Goal: Find contact information: Find contact information

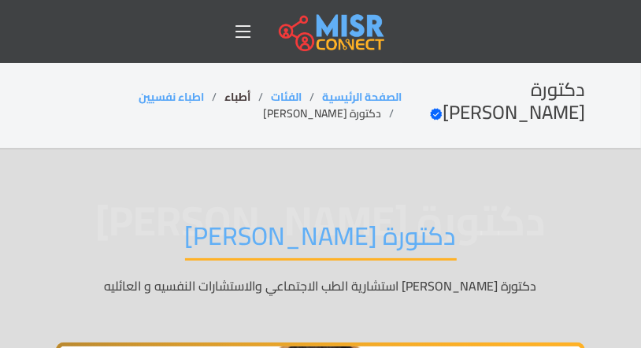
click at [250, 98] on link "أطباء" at bounding box center [237, 97] width 26 height 20
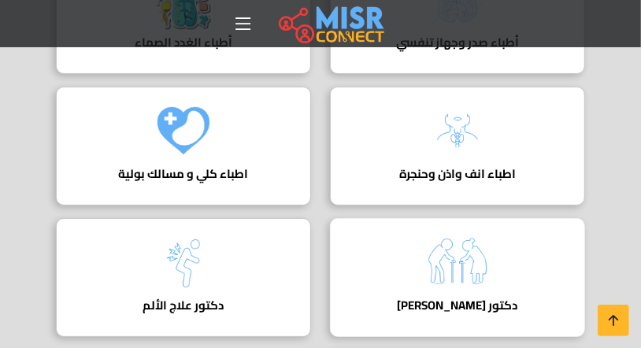
scroll to position [2069, 0]
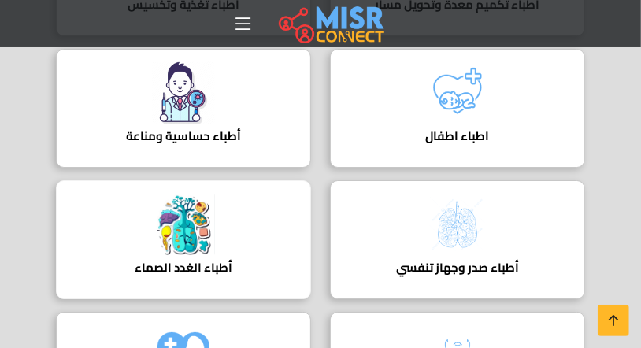
click at [246, 200] on div "أطباء الغدد الصماء دليل أطباء الغدد الصماء" at bounding box center [183, 239] width 255 height 119
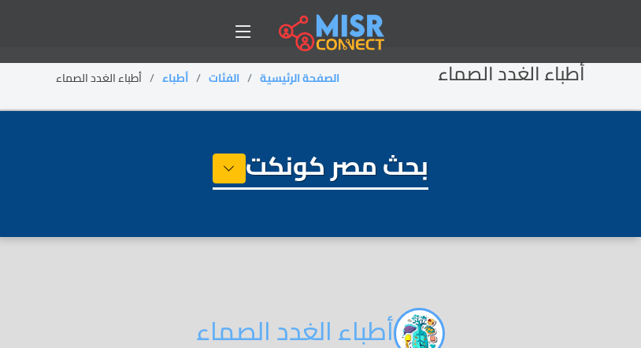
select select "*****"
select select "**********"
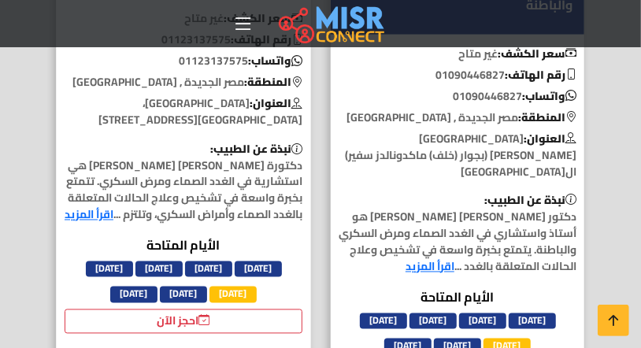
scroll to position [899, 0]
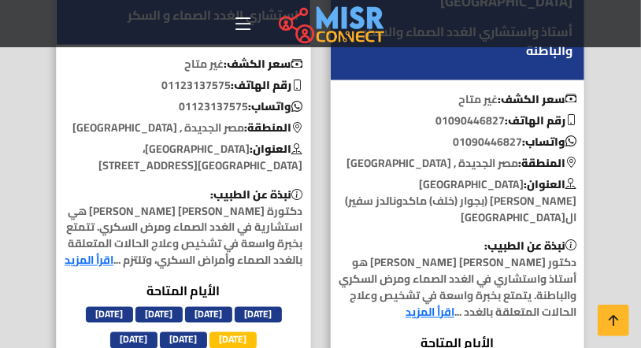
click at [209, 105] on p "واتساب: 01123137575" at bounding box center [183, 106] width 253 height 17
copy p "01123137575"
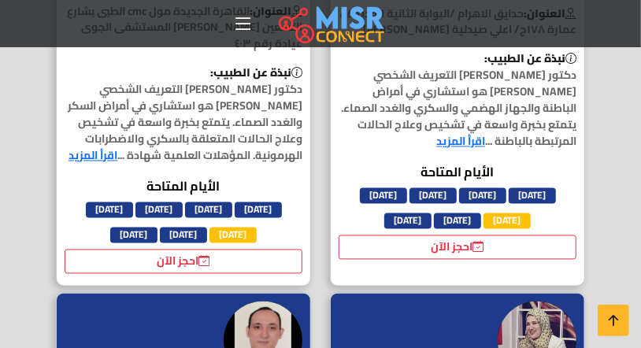
scroll to position [5667, 0]
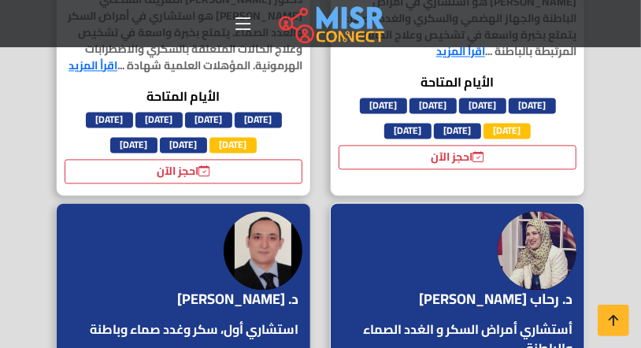
copy p "01067567104"
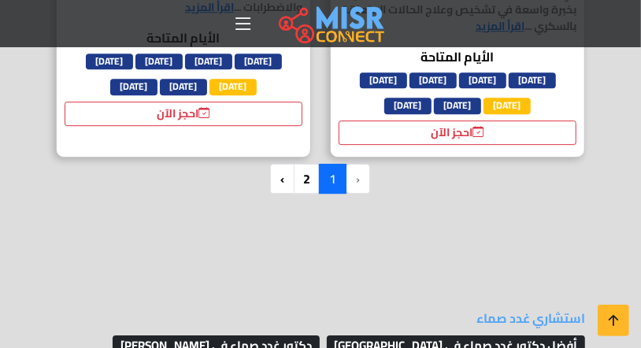
scroll to position [6117, 0]
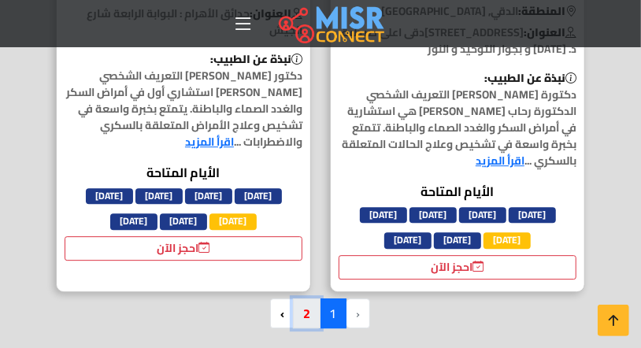
click at [304, 298] on link "2" at bounding box center [307, 313] width 28 height 30
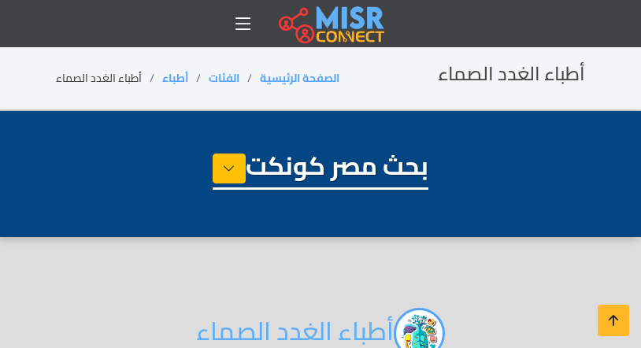
select select "*****"
select select "**********"
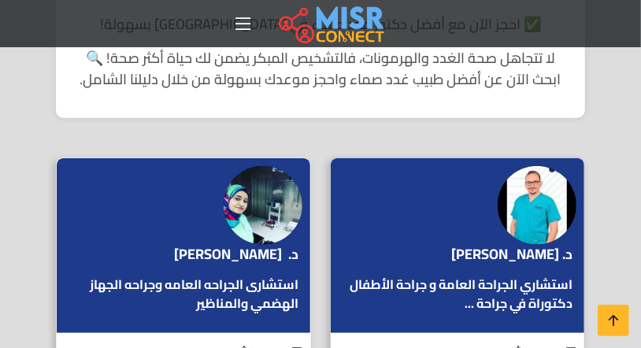
scroll to position [854, 0]
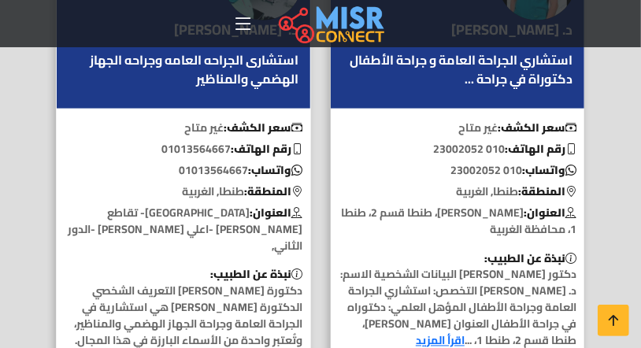
click at [221, 171] on p "واتساب: 01013564667" at bounding box center [183, 170] width 253 height 17
copy p "01013564667"
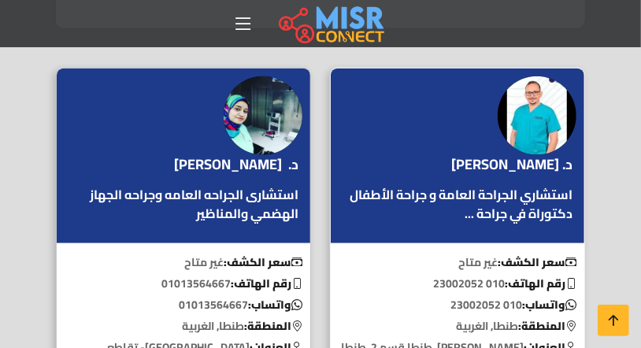
scroll to position [809, 0]
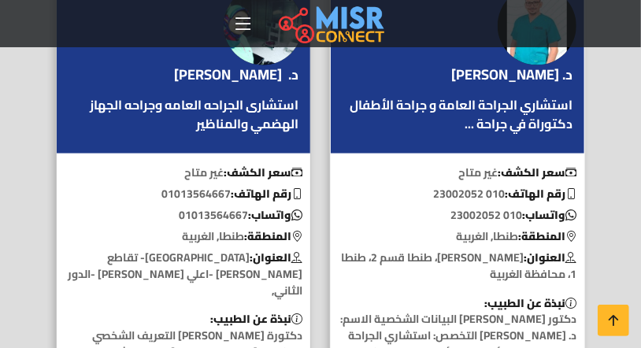
click at [464, 210] on p "واتساب: 010 23002052" at bounding box center [457, 215] width 253 height 17
click at [468, 210] on p "واتساب: 010 23002052" at bounding box center [457, 215] width 253 height 17
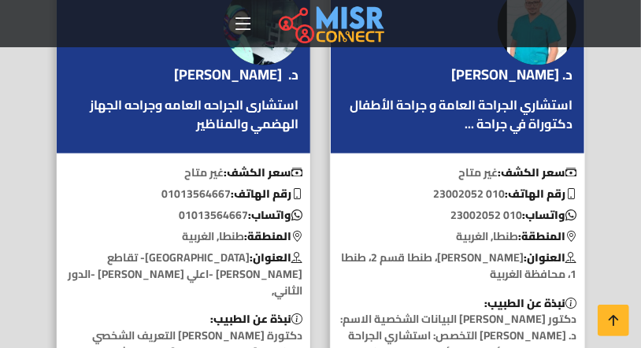
click at [468, 210] on p "واتساب: 010 23002052" at bounding box center [457, 215] width 253 height 17
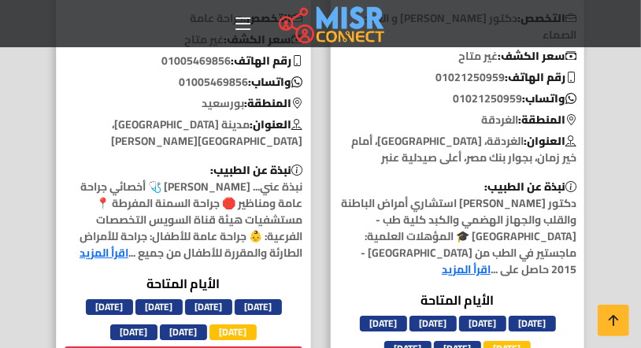
scroll to position [4587, 0]
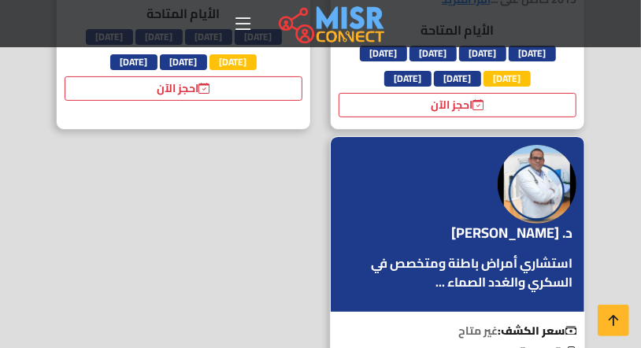
copy p "01226300467"
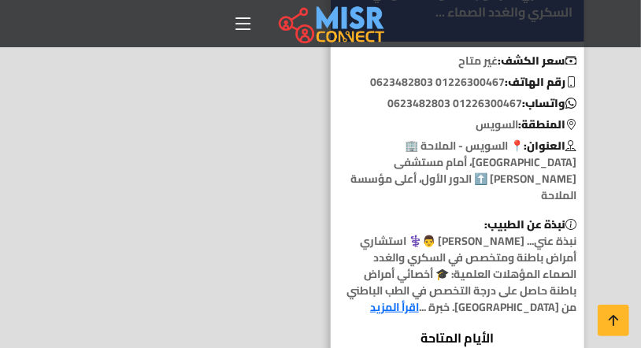
scroll to position [5037, 0]
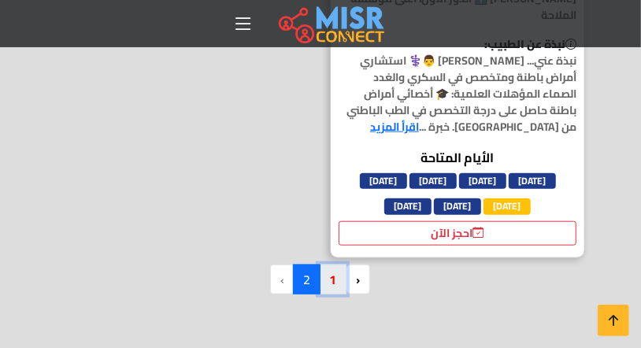
click at [330, 264] on link "1" at bounding box center [333, 279] width 28 height 30
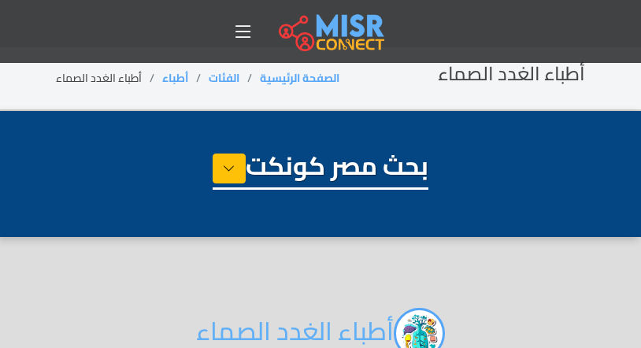
select select "*****"
select select "**********"
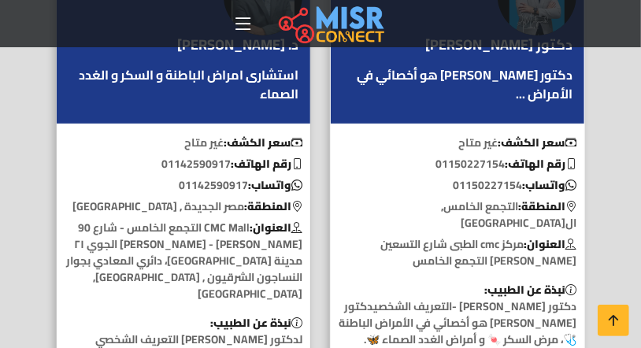
scroll to position [2383, 0]
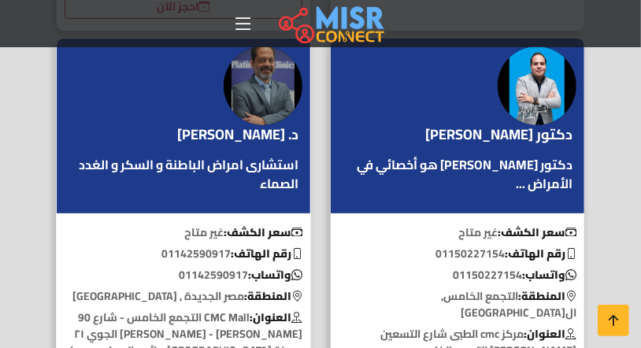
click at [207, 267] on p "واتساب: 01142590917" at bounding box center [183, 275] width 253 height 17
copy p "01142590917"
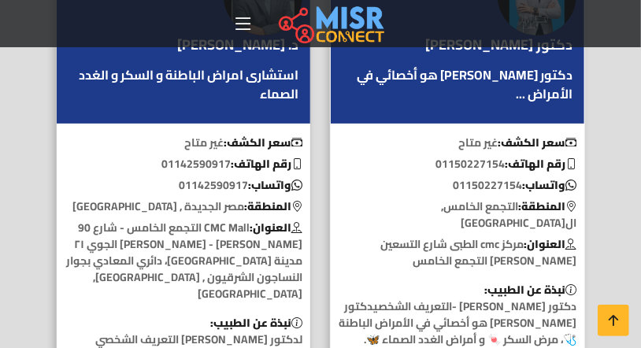
click at [479, 177] on p "واتساب: 01150227154" at bounding box center [457, 185] width 253 height 17
copy p "01150227154"
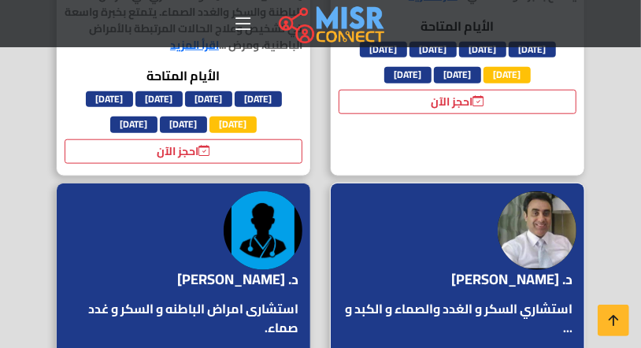
scroll to position [2968, 0]
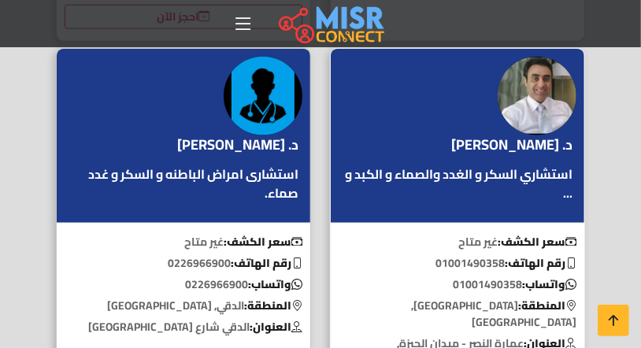
click at [486, 276] on p "واتساب: 01001490358" at bounding box center [457, 284] width 253 height 17
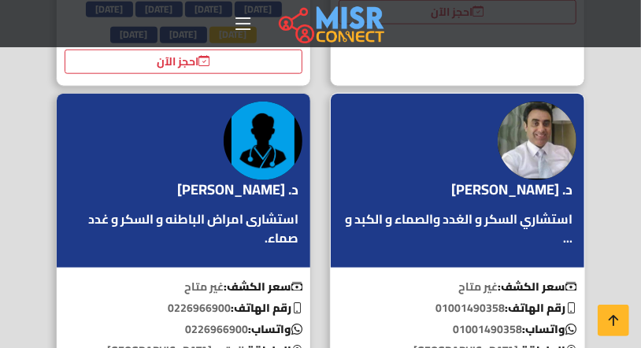
copy p "01001490358"
